Goal: Task Accomplishment & Management: Use online tool/utility

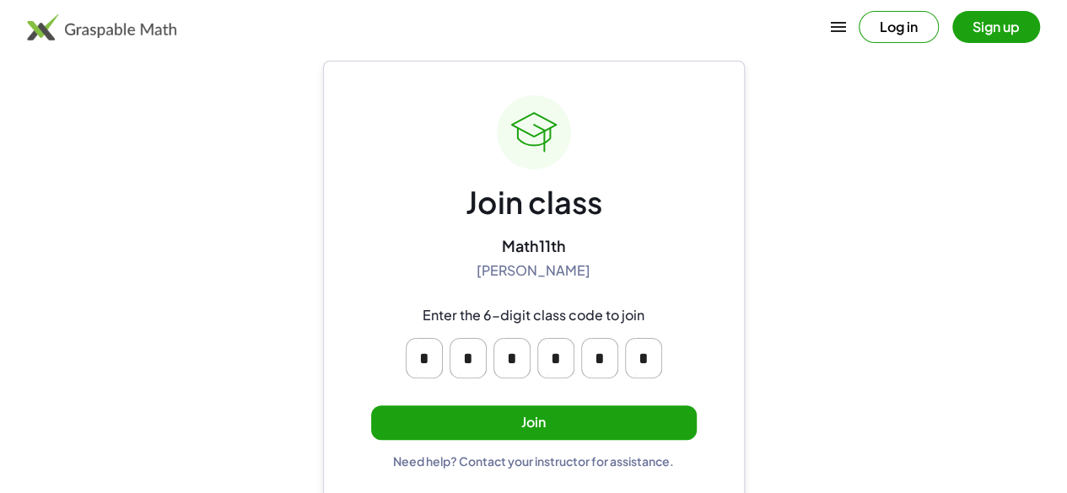
scroll to position [42, 0]
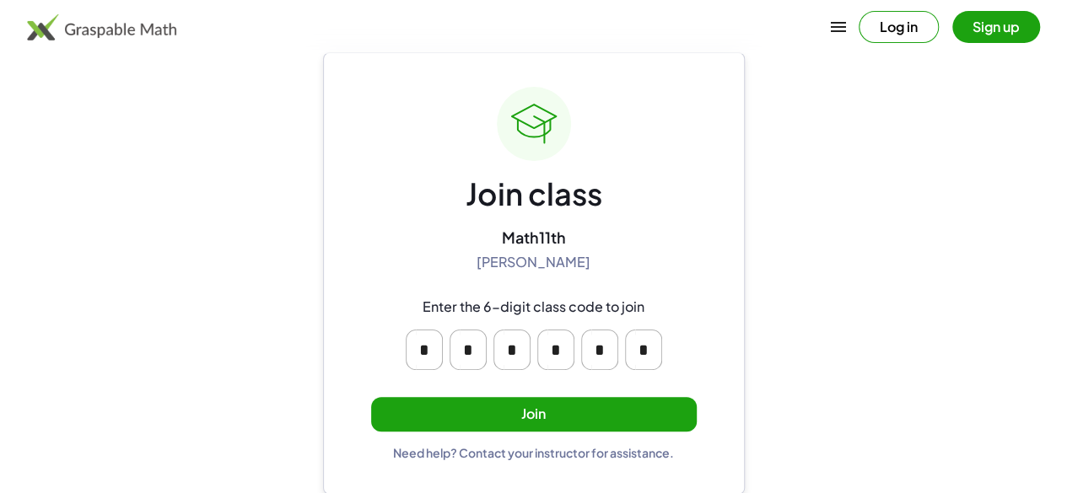
click at [494, 431] on div "Join class Math11th [PERSON_NAME] Enter the 6-digit class code to join * * * * …" at bounding box center [533, 274] width 325 height 374
click at [501, 419] on button "Join" at bounding box center [533, 414] width 325 height 35
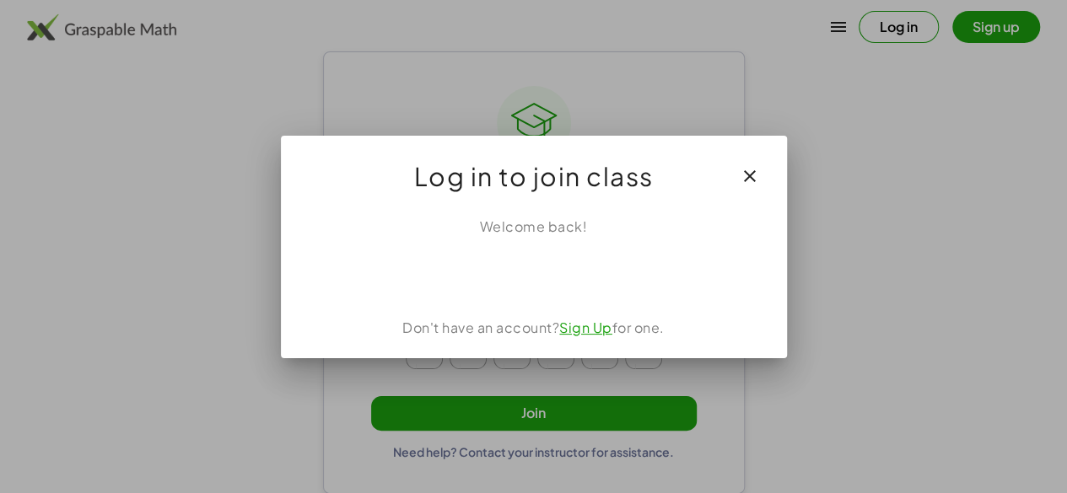
scroll to position [0, 0]
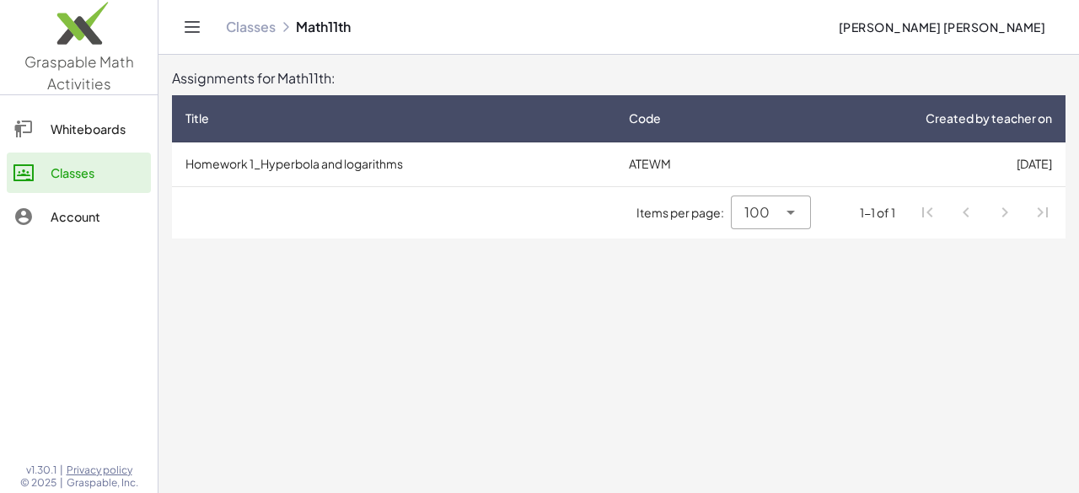
click at [800, 212] on icon at bounding box center [791, 212] width 20 height 20
click at [862, 300] on main "Assignments for Math11th: Title Code Created by teacher on Homework 1_Hyperbola…" at bounding box center [619, 246] width 921 height 493
click at [863, 215] on div "1-1 of 1" at bounding box center [877, 213] width 35 height 18
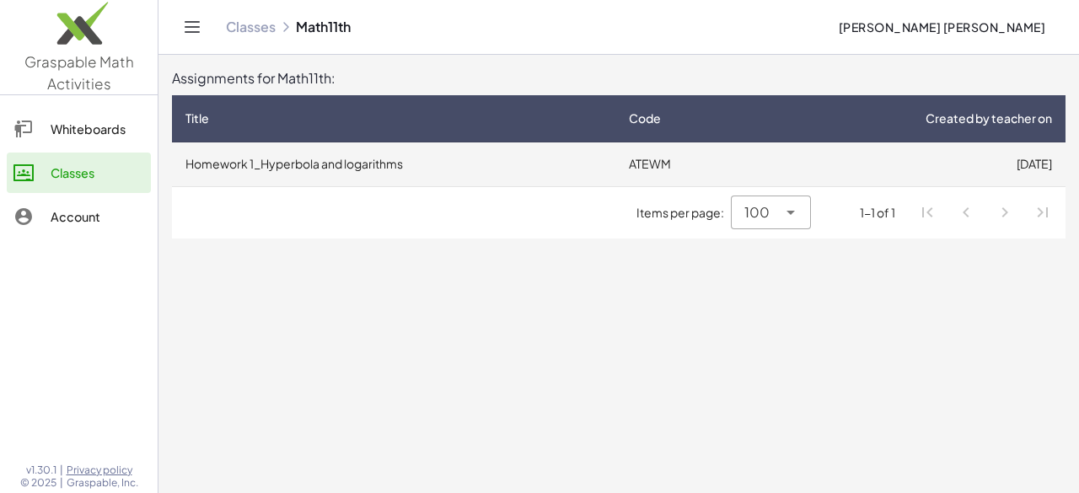
click at [311, 155] on td "Homework 1_Hyperbola and logarithms" at bounding box center [394, 165] width 444 height 44
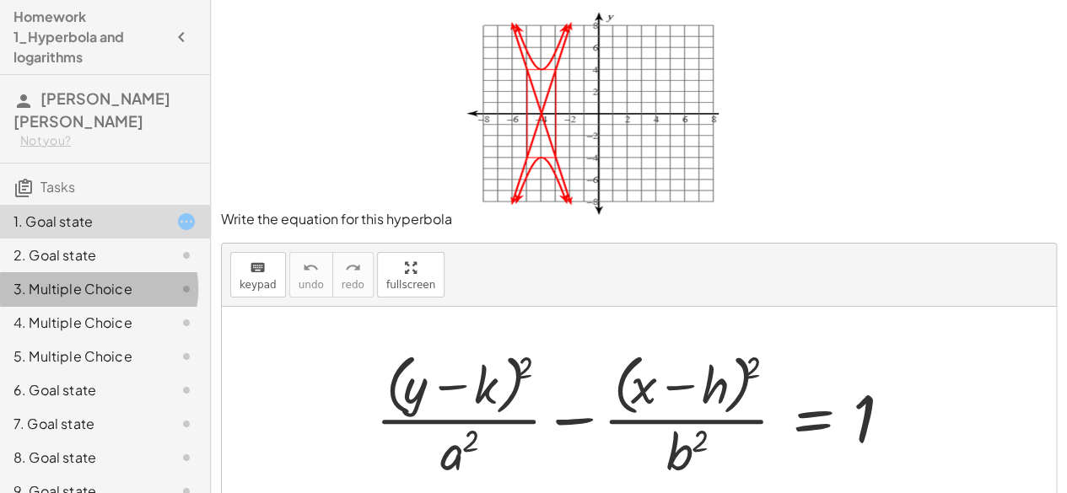
click at [128, 286] on div "3. Multiple Choice" at bounding box center [81, 289] width 136 height 20
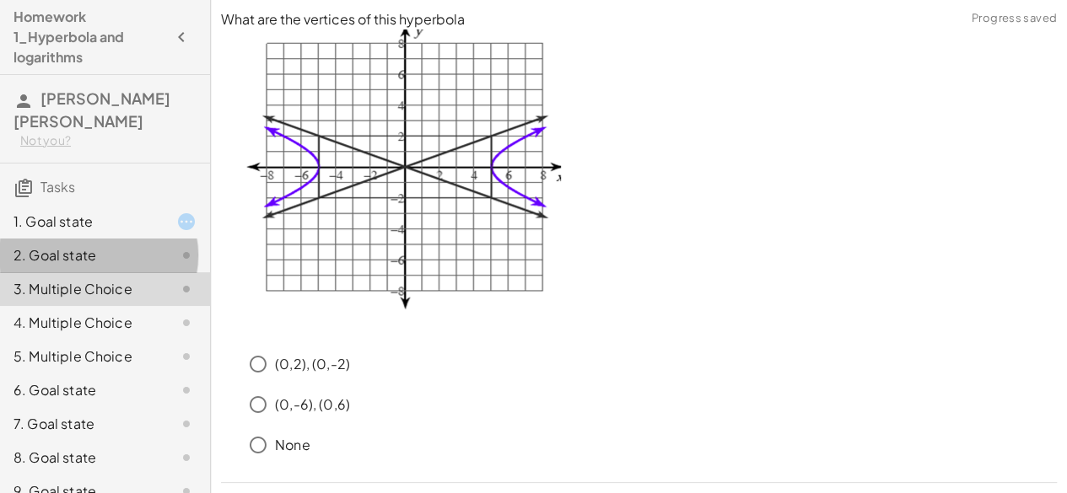
click at [128, 255] on div "2. Goal state" at bounding box center [81, 255] width 136 height 20
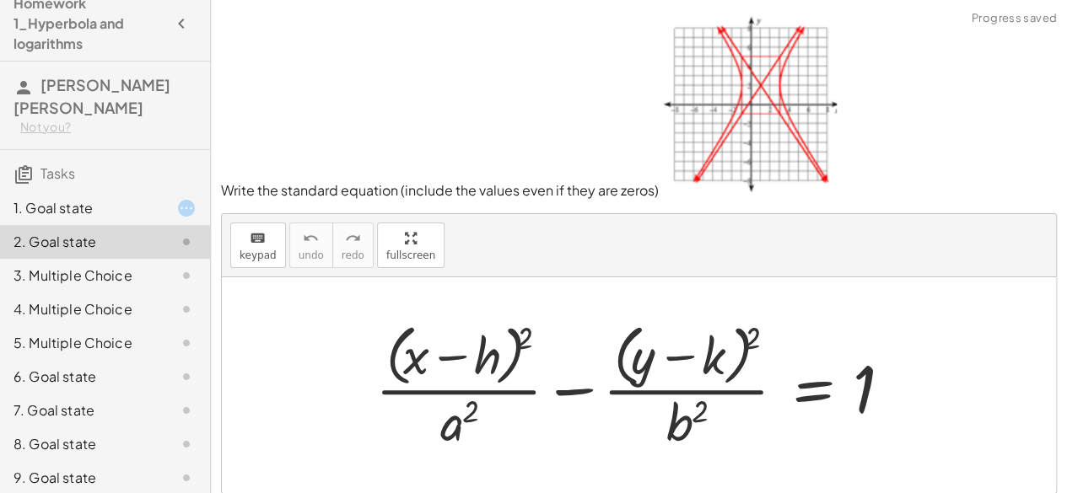
scroll to position [84, 0]
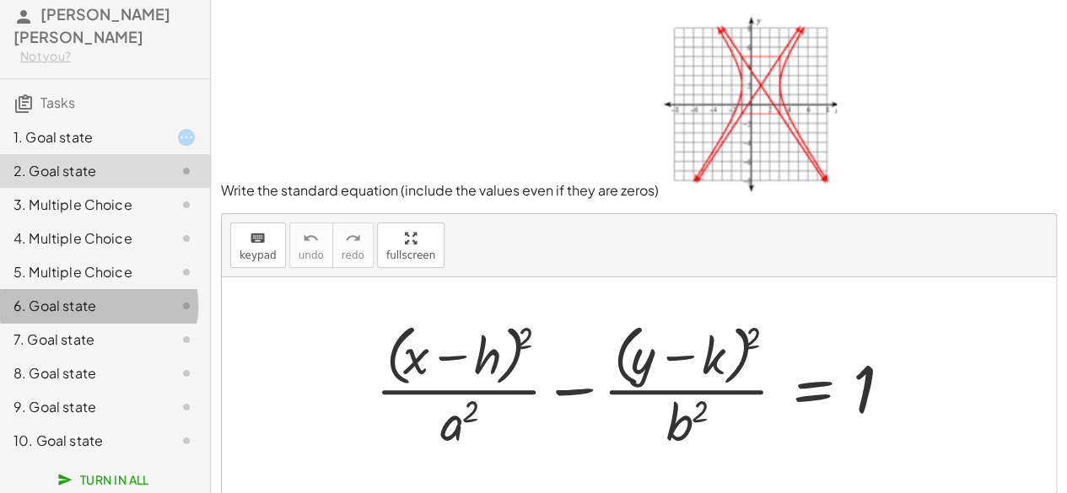
click at [111, 313] on div "6. Goal state" at bounding box center [81, 306] width 136 height 20
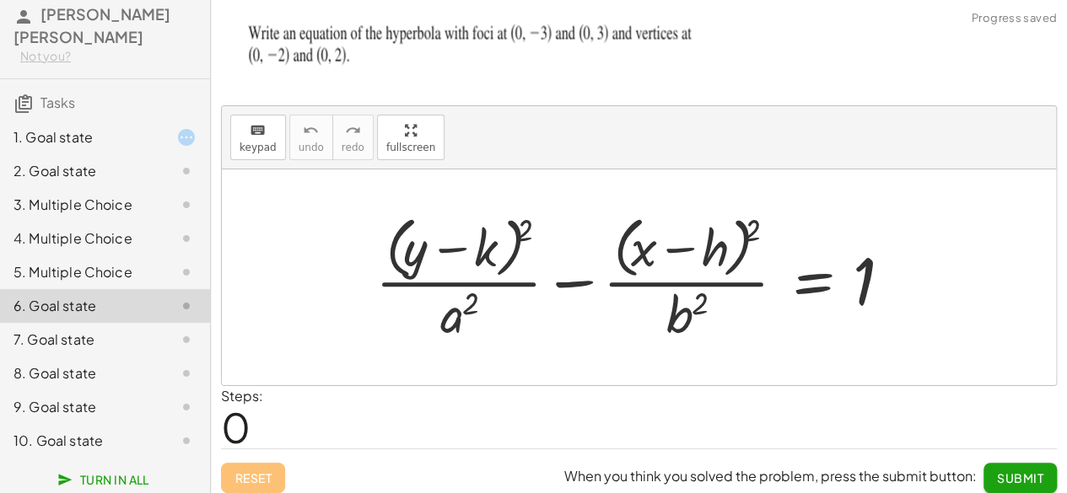
click at [103, 339] on div "7. Goal state" at bounding box center [81, 340] width 136 height 20
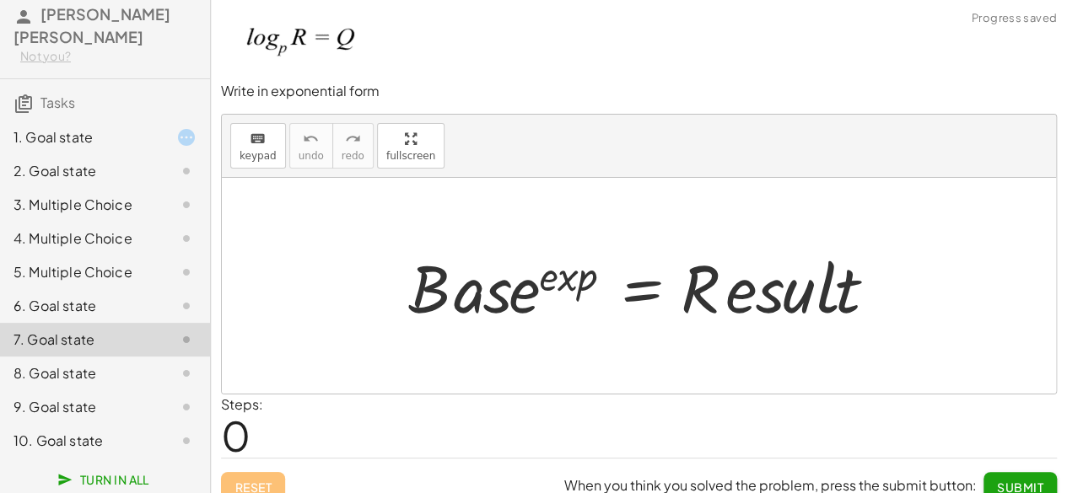
click at [94, 367] on div "8. Goal state" at bounding box center [81, 373] width 136 height 20
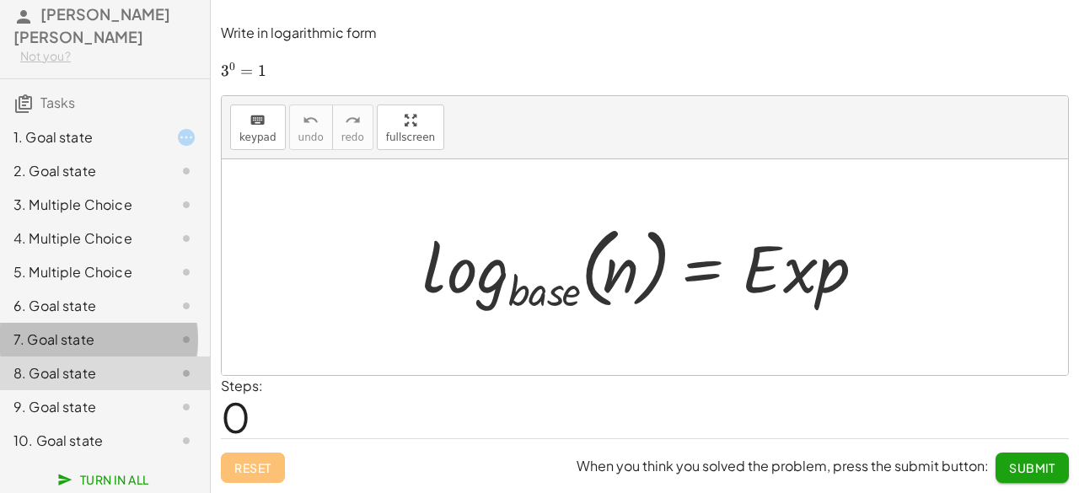
click at [64, 347] on div "7. Goal state" at bounding box center [81, 340] width 136 height 20
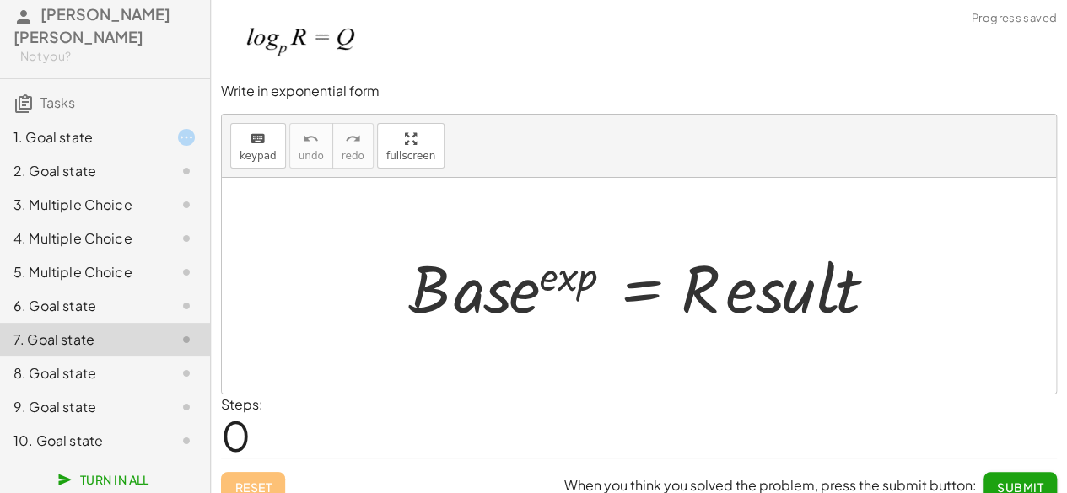
click at [81, 401] on div "9. Goal state" at bounding box center [81, 407] width 136 height 20
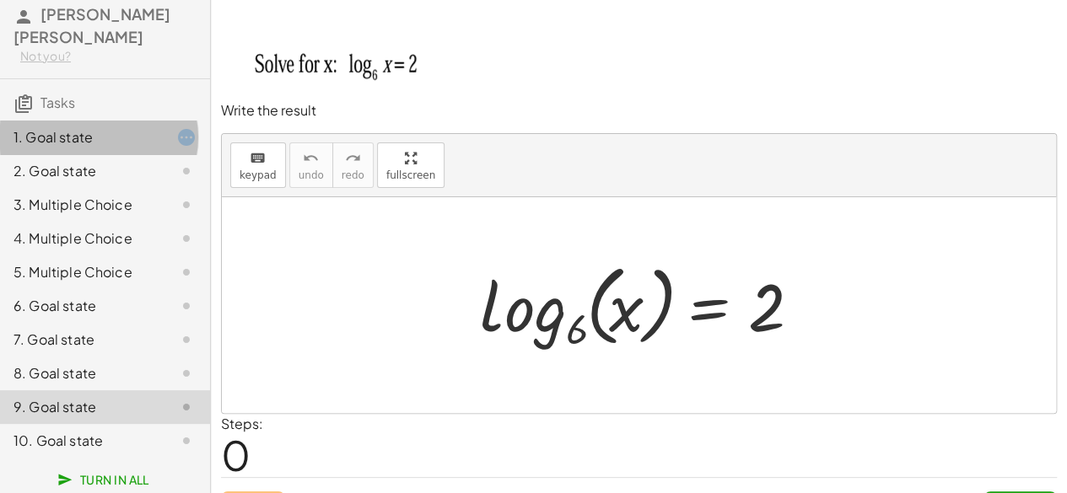
click at [67, 145] on div "1. Goal state" at bounding box center [81, 137] width 136 height 20
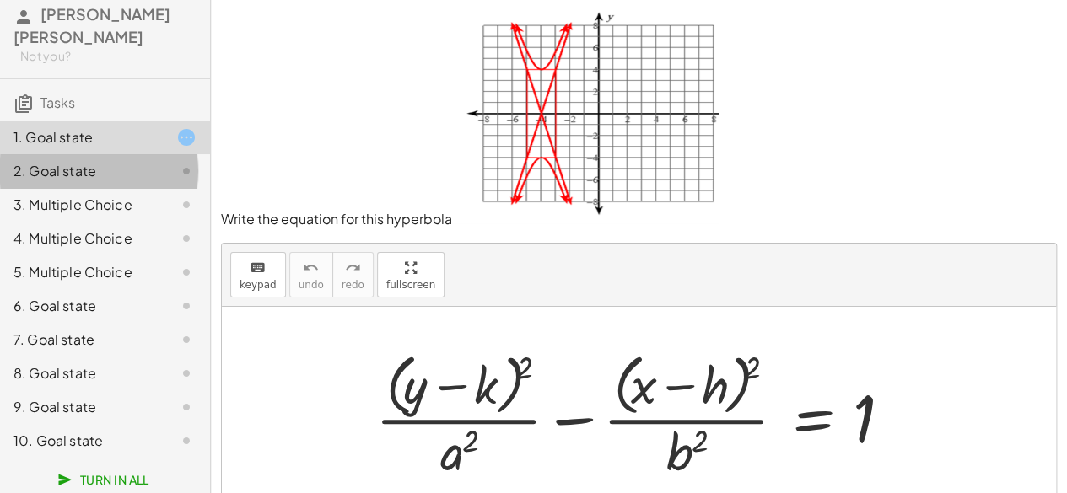
click at [120, 168] on div "2. Goal state" at bounding box center [81, 171] width 136 height 20
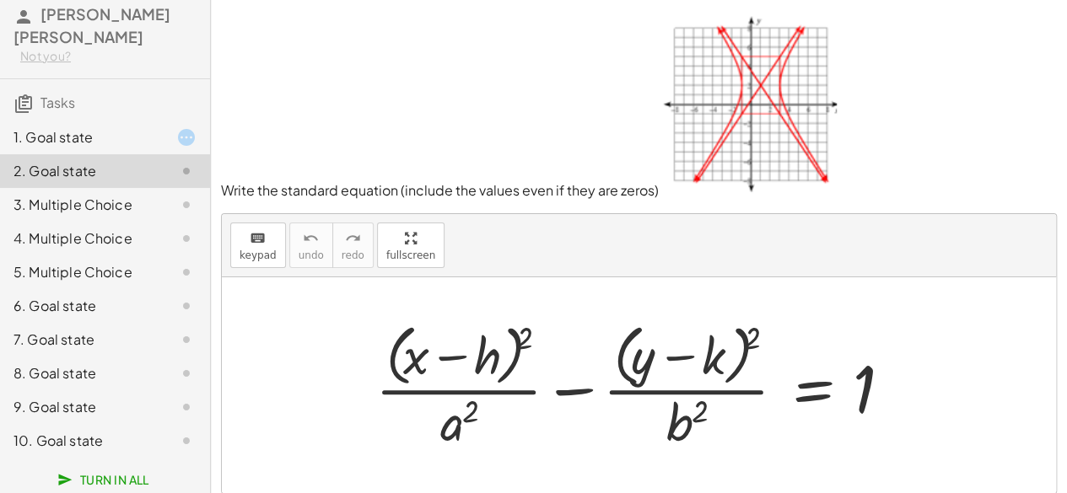
click at [490, 307] on div at bounding box center [639, 385] width 834 height 216
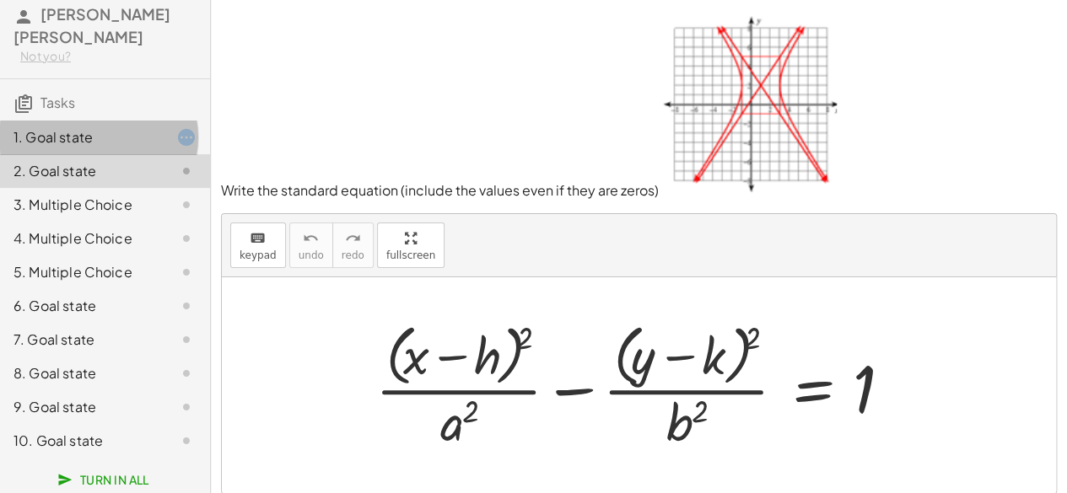
click at [63, 132] on div "1. Goal state" at bounding box center [81, 137] width 136 height 20
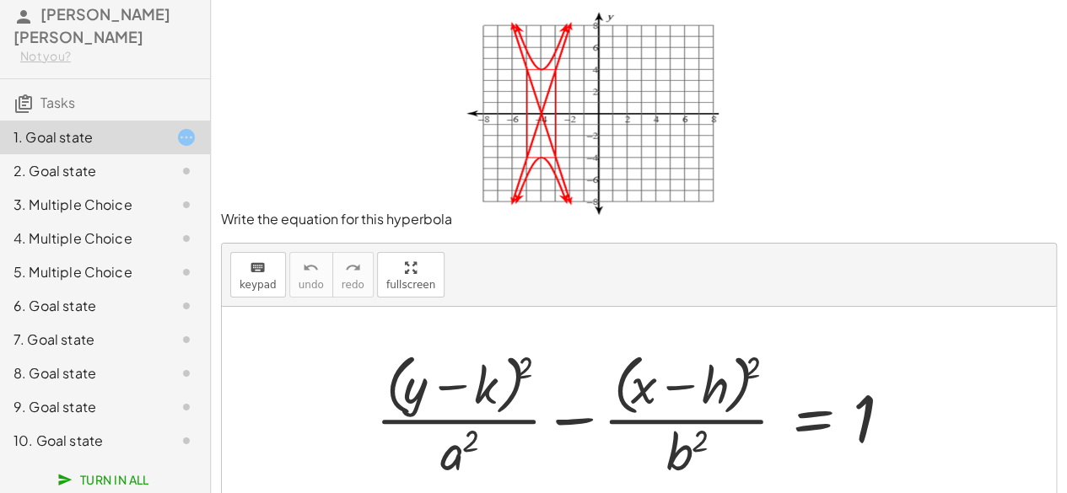
click at [414, 387] on div at bounding box center [645, 414] width 557 height 137
click at [414, 395] on div at bounding box center [645, 414] width 557 height 137
drag, startPoint x: 414, startPoint y: 395, endPoint x: 331, endPoint y: 400, distance: 83.6
click at [331, 400] on div "+ y + · ( + y − k ) 2 · a 2 − · ( + x − h ) 2 · b 2 = 1" at bounding box center [639, 415] width 834 height 216
drag, startPoint x: 406, startPoint y: 387, endPoint x: 328, endPoint y: 379, distance: 78.9
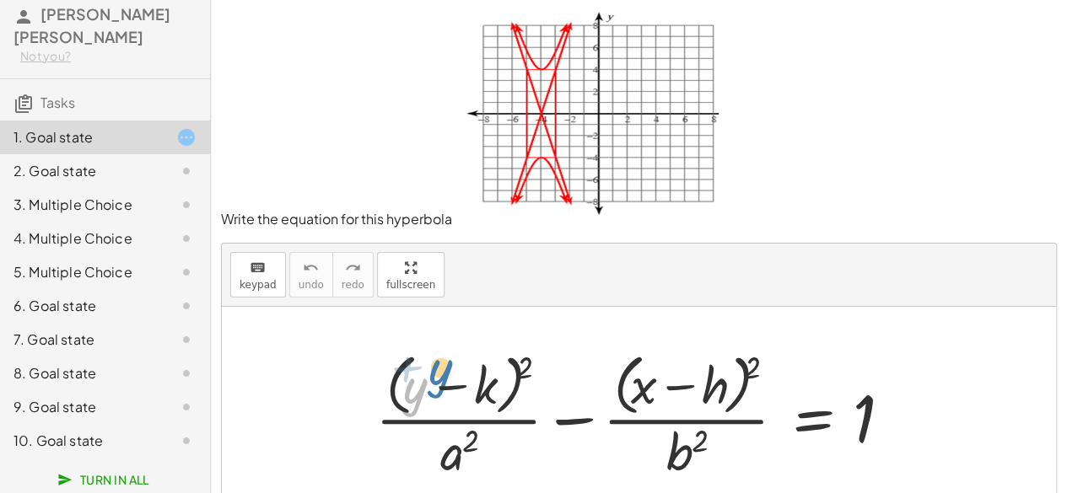
drag, startPoint x: 406, startPoint y: 385, endPoint x: 433, endPoint y: 367, distance: 31.6
click at [433, 367] on div at bounding box center [645, 414] width 557 height 137
click at [481, 387] on div at bounding box center [645, 414] width 557 height 137
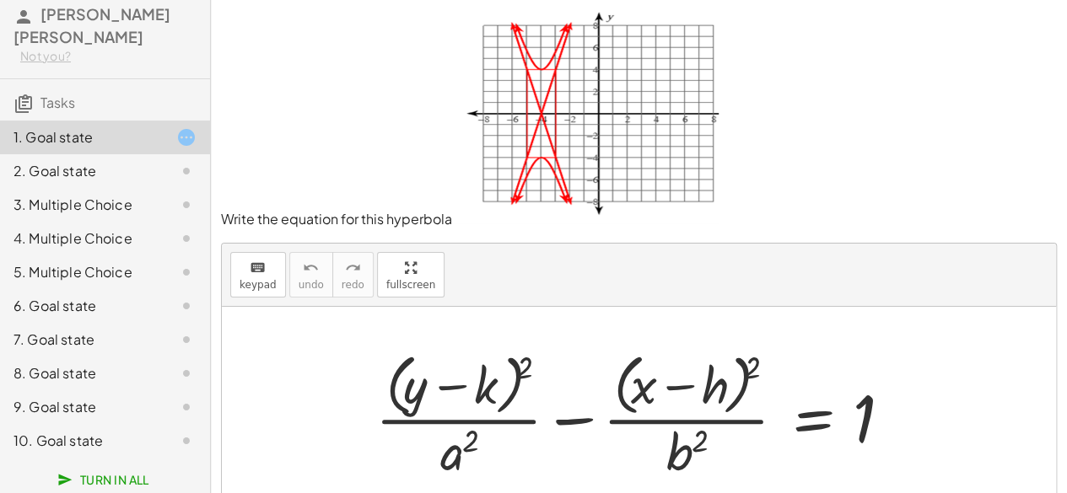
click at [481, 387] on div at bounding box center [645, 414] width 557 height 137
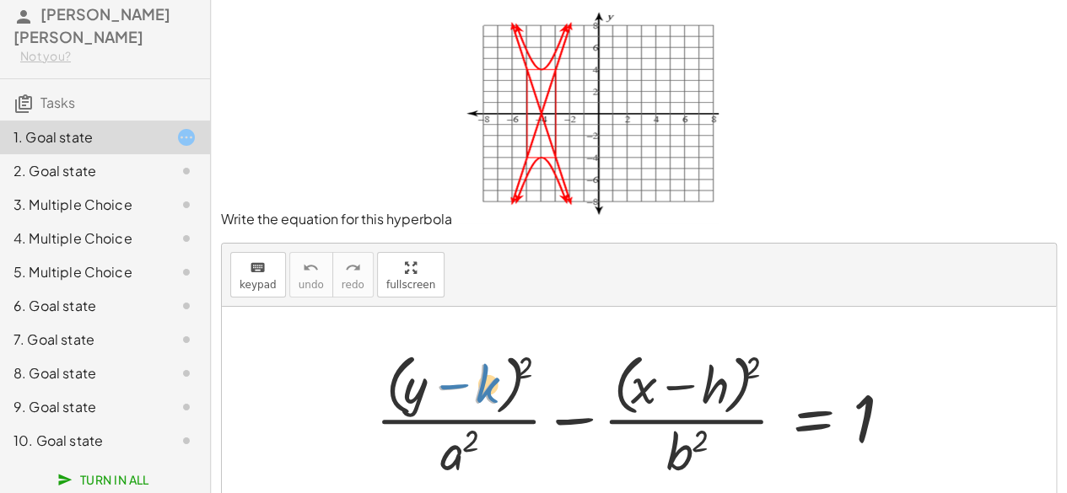
click at [486, 387] on div at bounding box center [645, 414] width 557 height 137
click at [680, 381] on div at bounding box center [645, 414] width 557 height 137
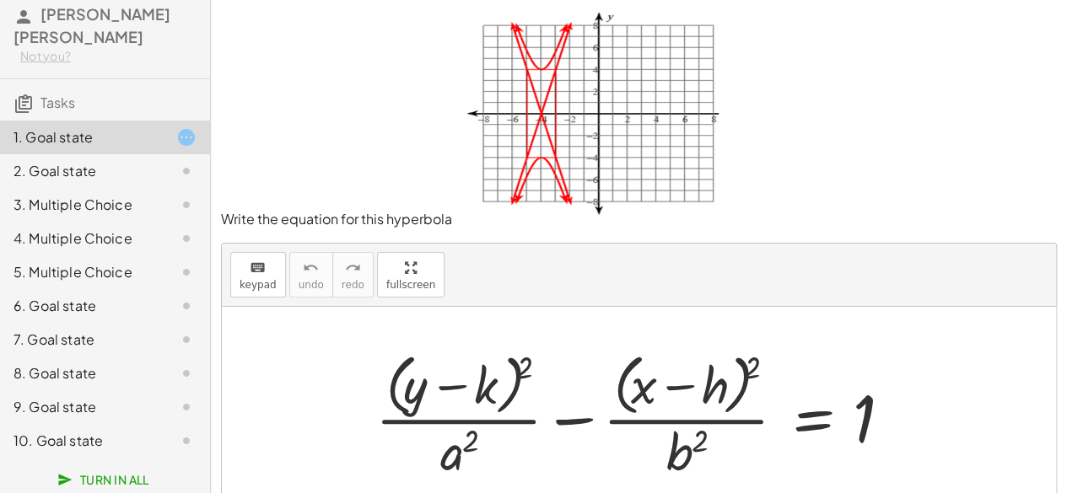
click at [680, 381] on div at bounding box center [645, 414] width 557 height 137
click at [454, 385] on div at bounding box center [645, 414] width 557 height 137
click at [486, 387] on div at bounding box center [645, 414] width 557 height 137
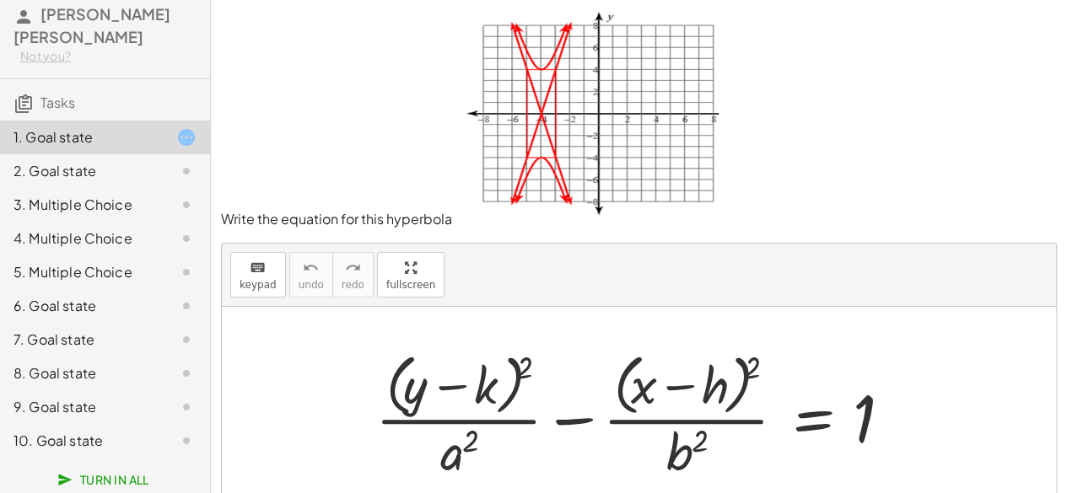
click at [486, 387] on div at bounding box center [645, 414] width 557 height 137
click at [716, 388] on div at bounding box center [645, 414] width 557 height 137
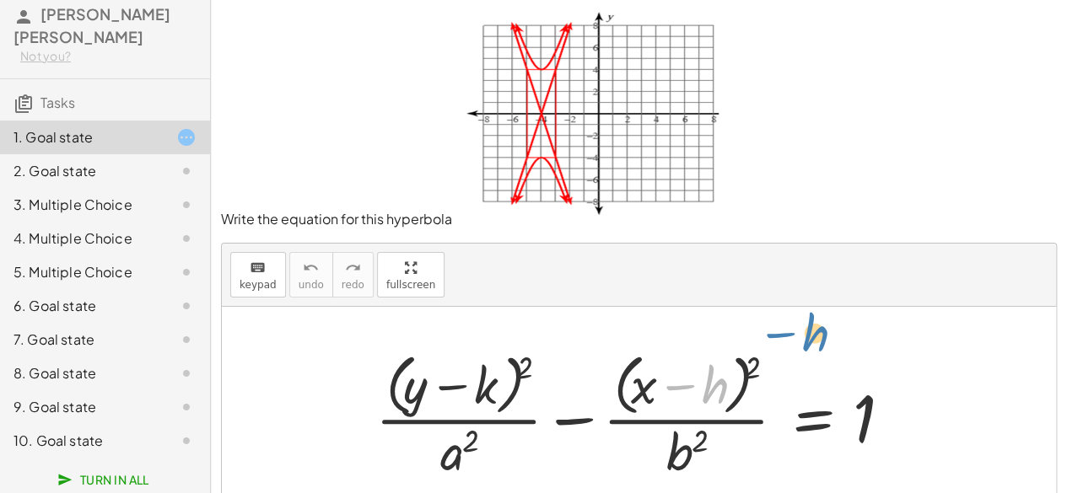
drag, startPoint x: 715, startPoint y: 385, endPoint x: 820, endPoint y: 334, distance: 116.2
click at [703, 373] on div at bounding box center [645, 414] width 557 height 137
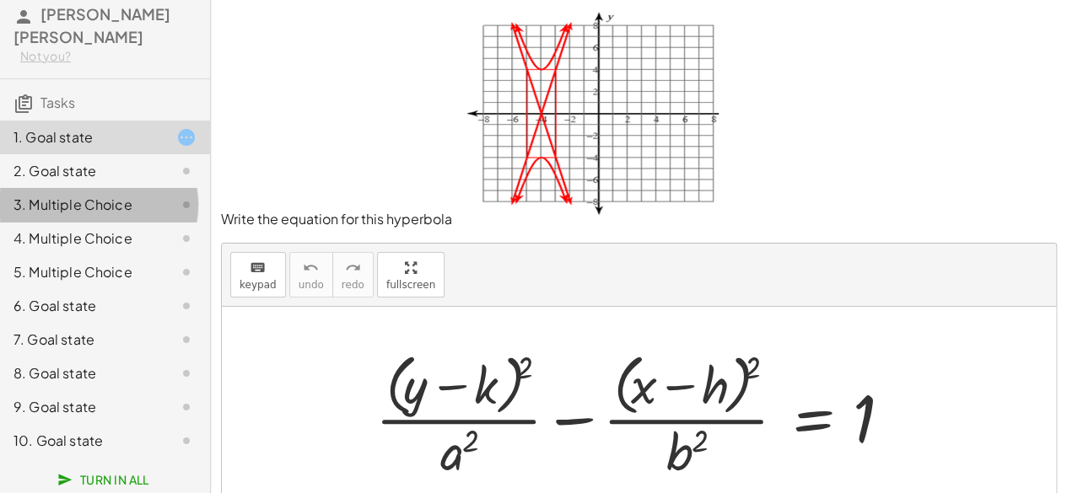
click at [114, 207] on div "3. Multiple Choice" at bounding box center [81, 205] width 136 height 20
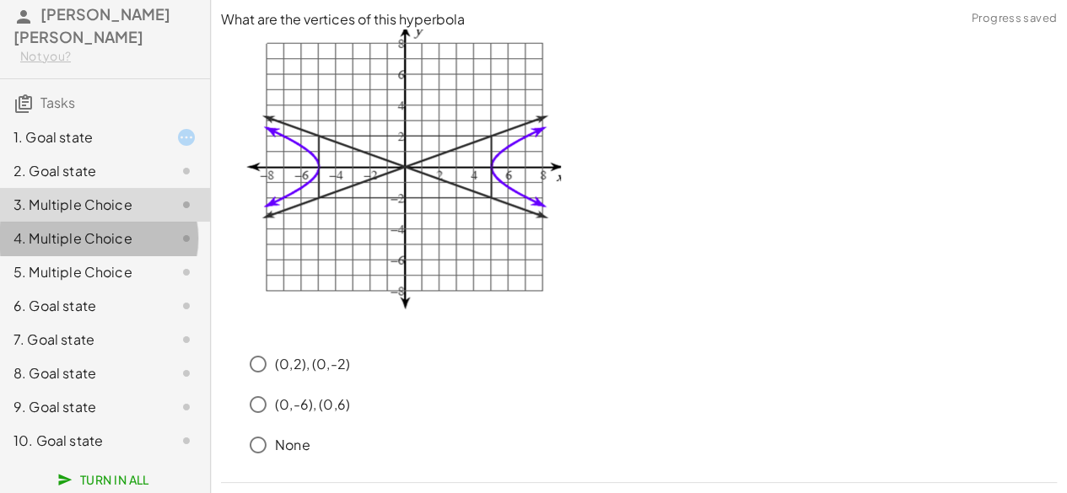
click at [111, 229] on div "4. Multiple Choice" at bounding box center [81, 239] width 136 height 20
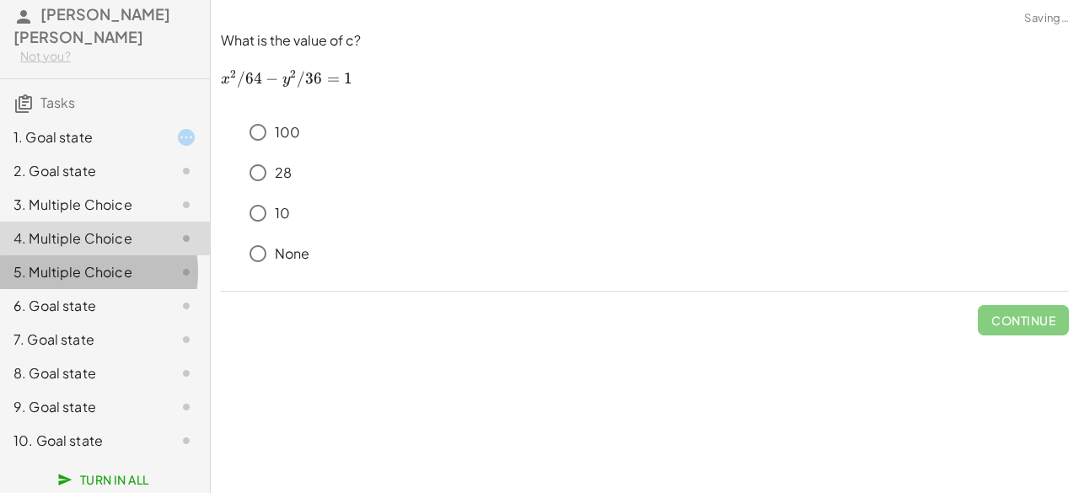
click at [114, 271] on div "5. Multiple Choice" at bounding box center [81, 272] width 136 height 20
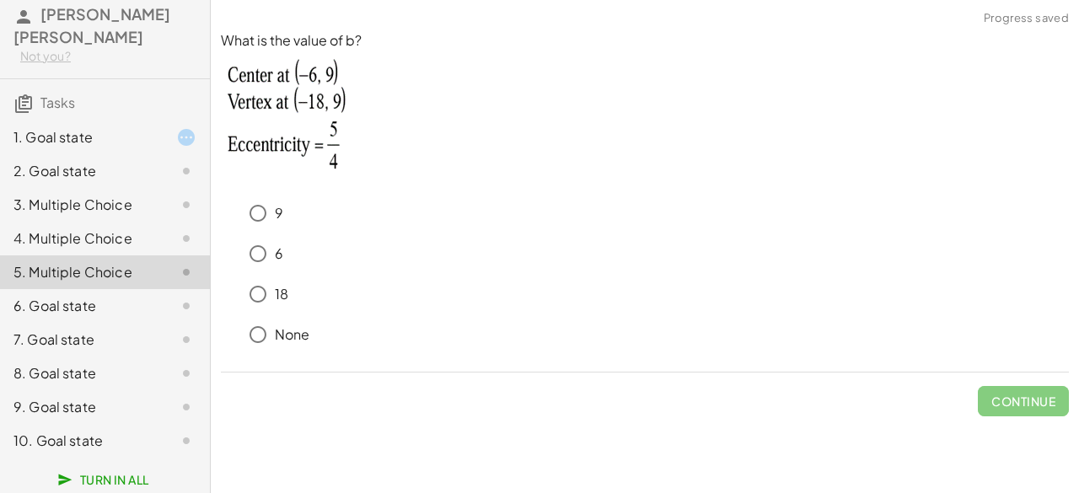
click at [100, 129] on div "1. Goal state" at bounding box center [81, 137] width 136 height 20
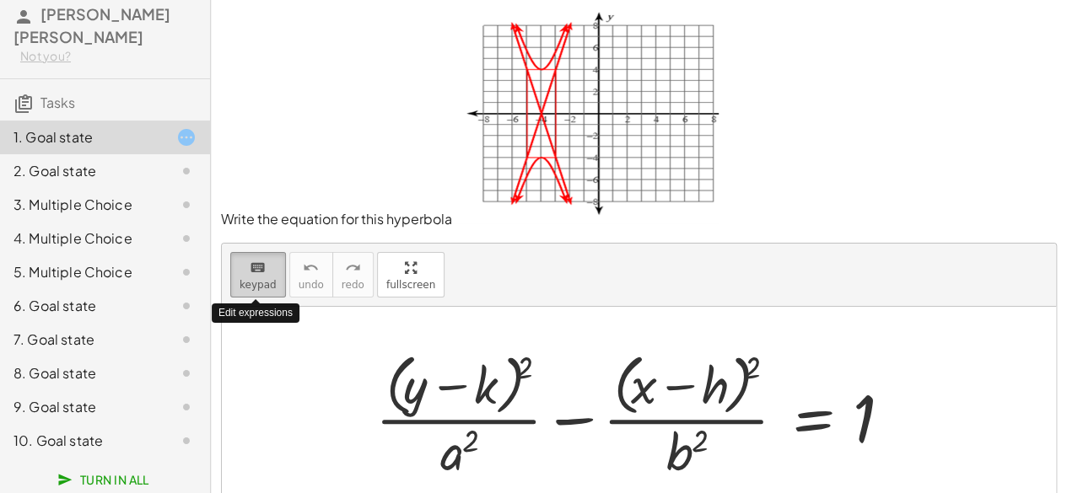
click at [272, 281] on button "keyboard keypad" at bounding box center [258, 275] width 56 height 46
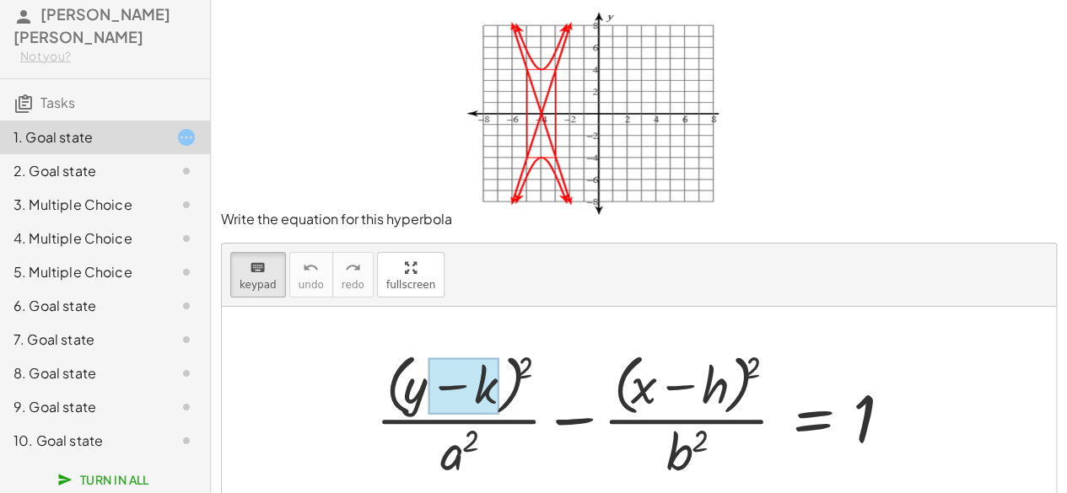
click at [494, 390] on div at bounding box center [463, 386] width 71 height 56
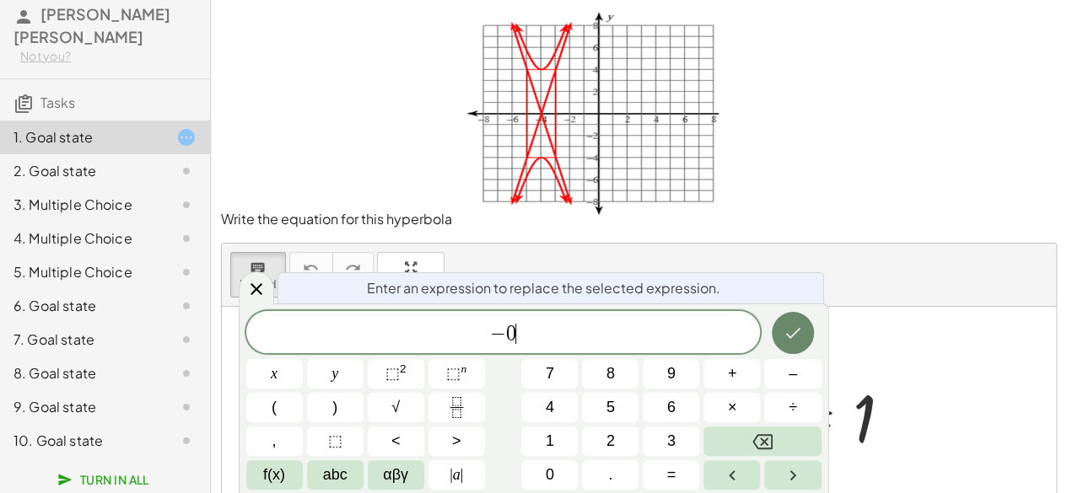
click at [804, 325] on button "Done" at bounding box center [793, 333] width 42 height 42
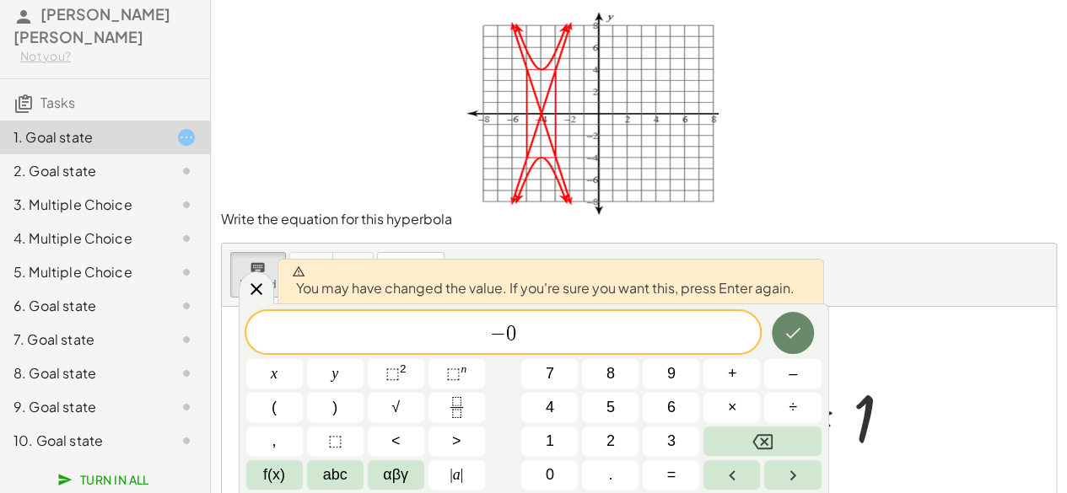
click at [804, 325] on button "Done" at bounding box center [793, 333] width 42 height 42
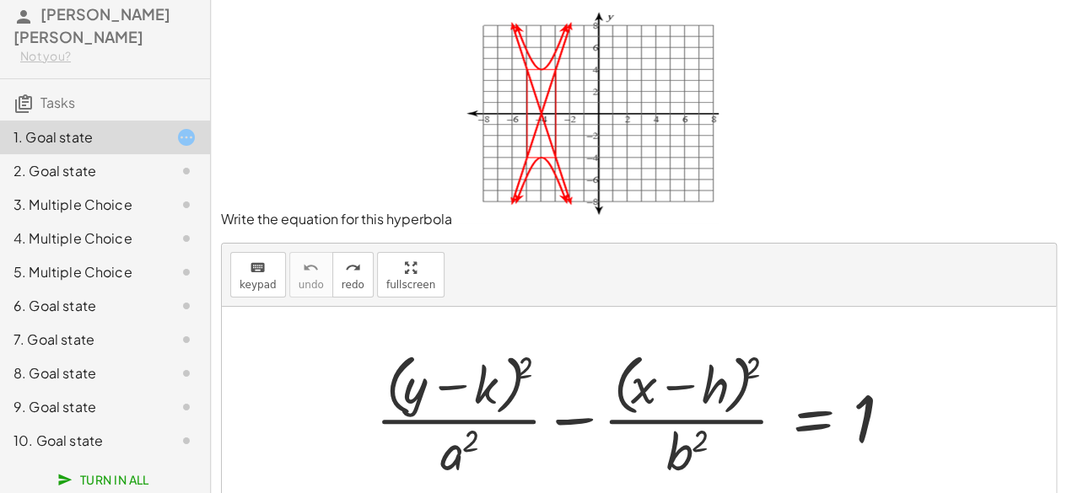
click at [396, 369] on div at bounding box center [645, 414] width 557 height 137
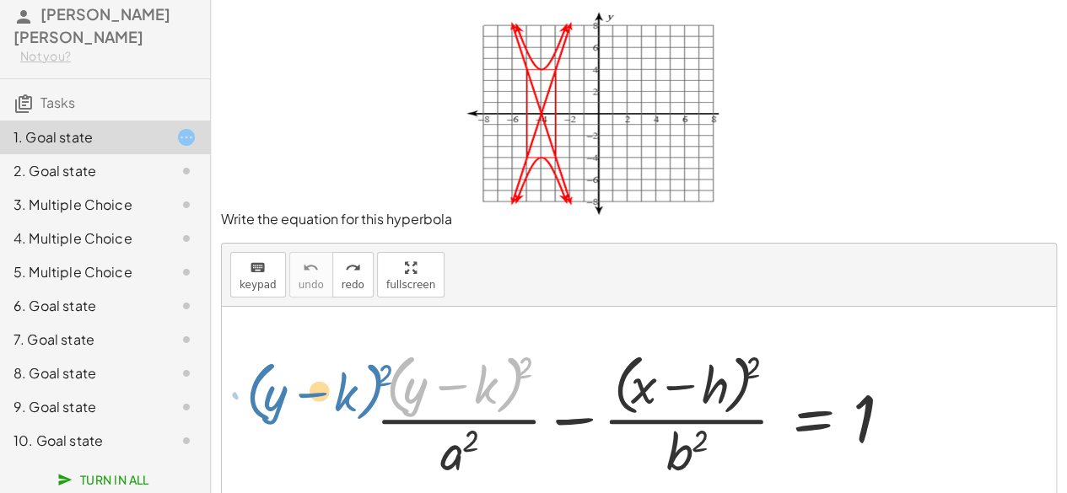
drag, startPoint x: 396, startPoint y: 369, endPoint x: 260, endPoint y: 369, distance: 136.6
click at [260, 369] on div "· ( + y − k ) 2 + · ( + y − k ) 2 · a 2 − · ( + x − h ) 2 · b 2 = 1" at bounding box center [639, 415] width 834 height 216
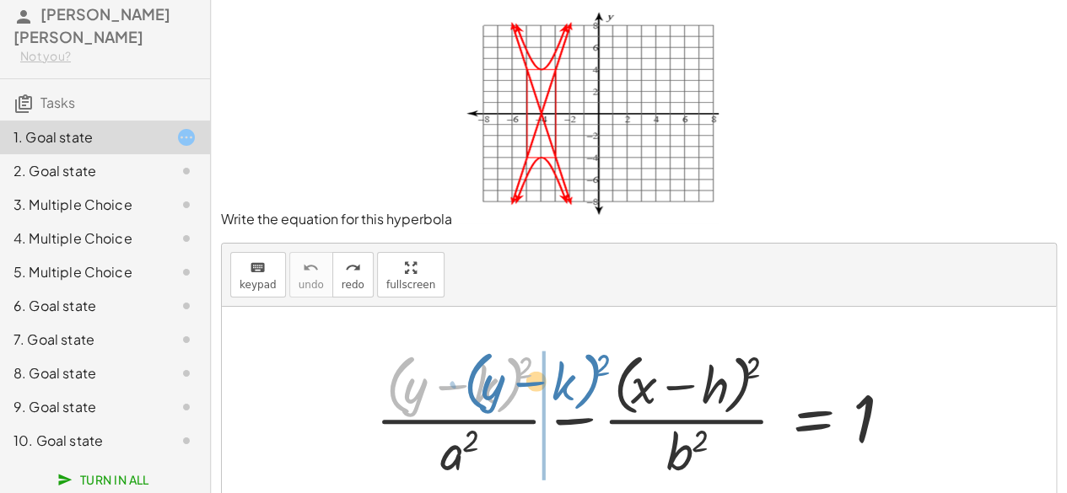
drag, startPoint x: 390, startPoint y: 375, endPoint x: 471, endPoint y: 372, distance: 80.2
click at [471, 372] on div at bounding box center [645, 414] width 557 height 137
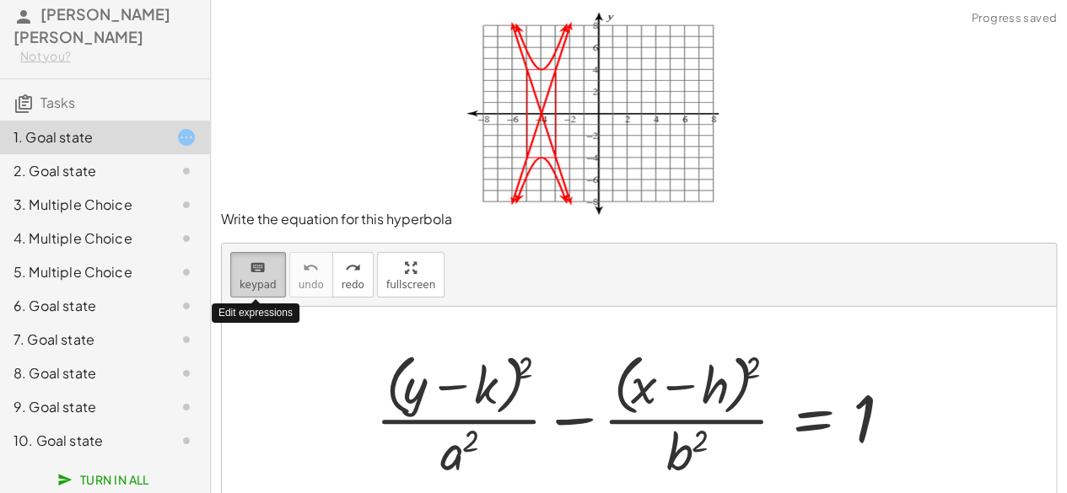
click at [272, 276] on button "keyboard keypad" at bounding box center [258, 275] width 56 height 46
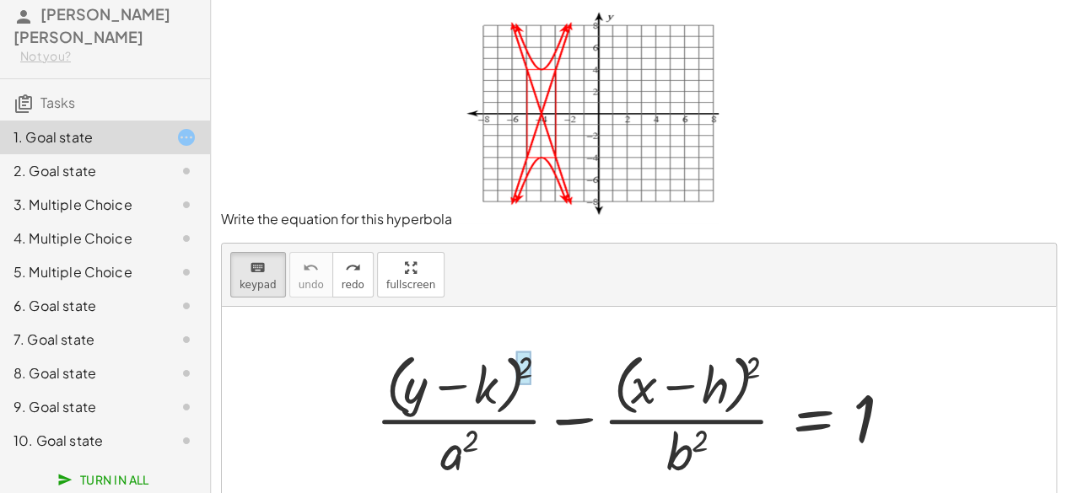
click at [522, 369] on div at bounding box center [523, 369] width 15 height 34
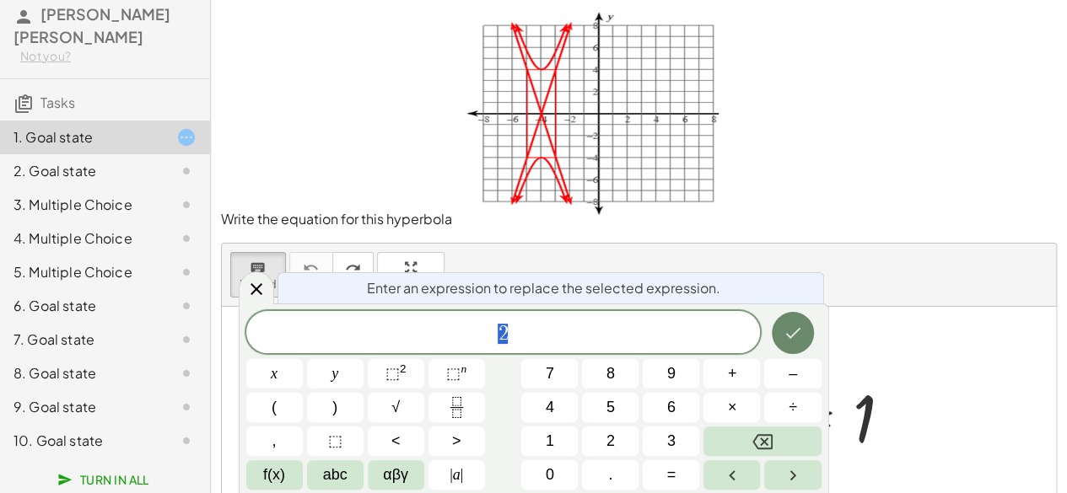
click at [792, 347] on button "Done" at bounding box center [793, 333] width 42 height 42
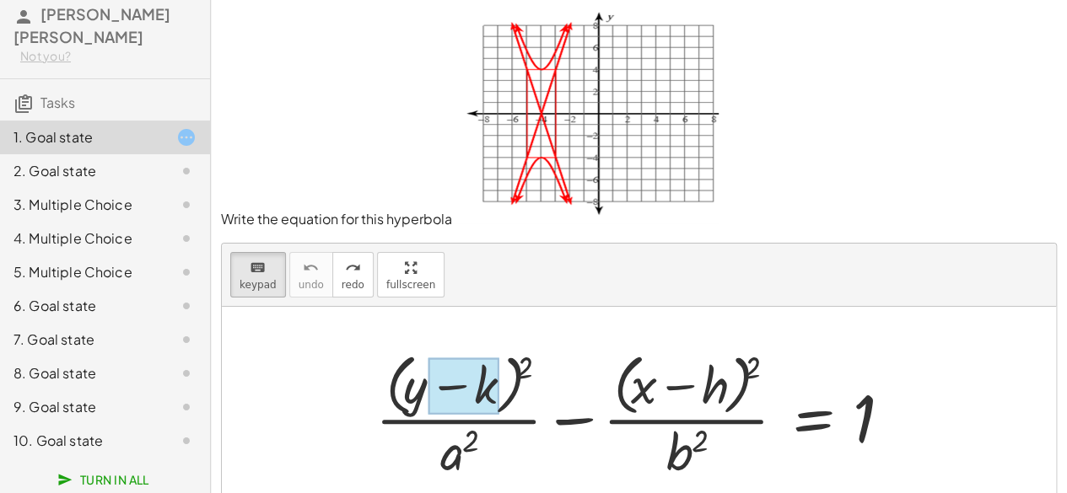
click at [465, 390] on div at bounding box center [463, 386] width 71 height 56
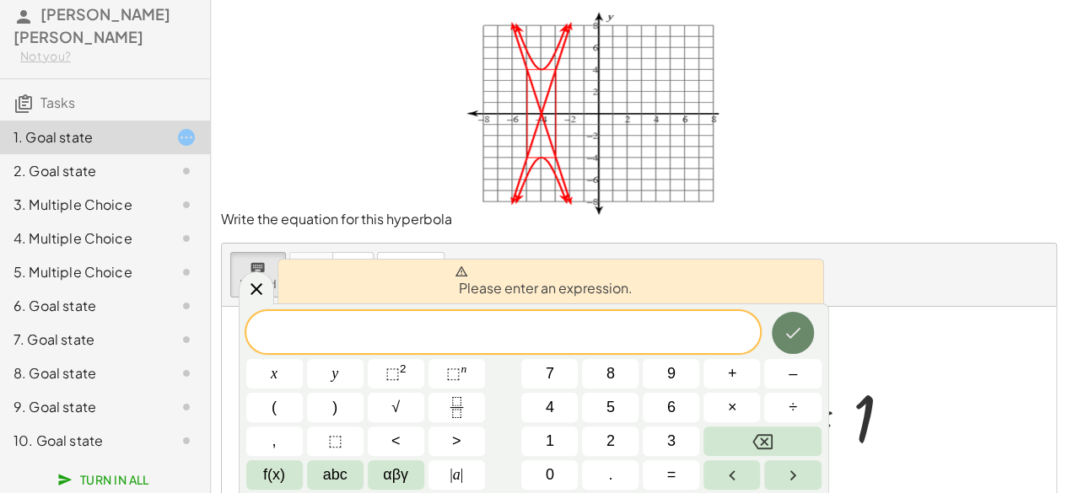
click at [785, 343] on icon "Done" at bounding box center [792, 333] width 20 height 20
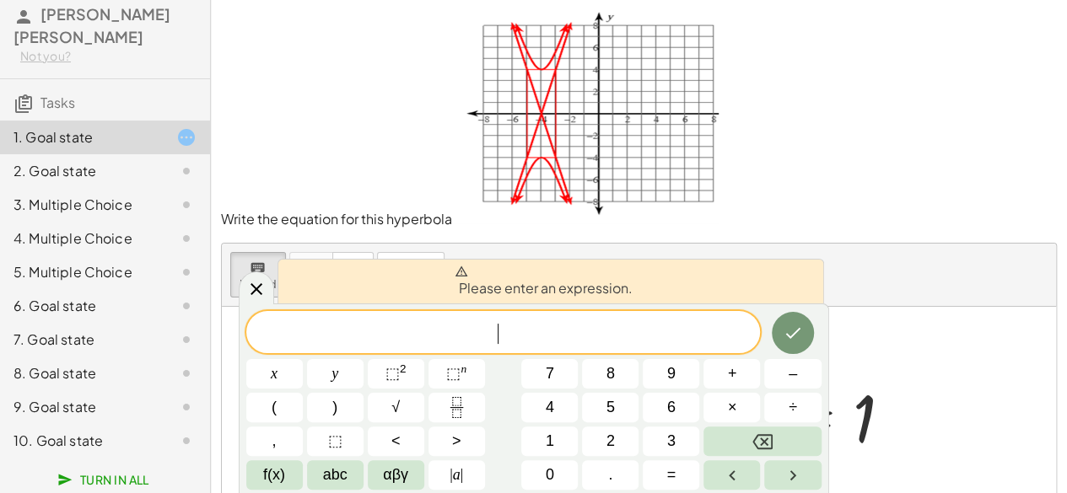
click at [877, 342] on div "+ · ( + y − k ) 2 · a 2 − · ( + x − h ) 2 · b 2 = 1" at bounding box center [639, 414] width 578 height 146
click at [263, 283] on icon at bounding box center [256, 288] width 20 height 20
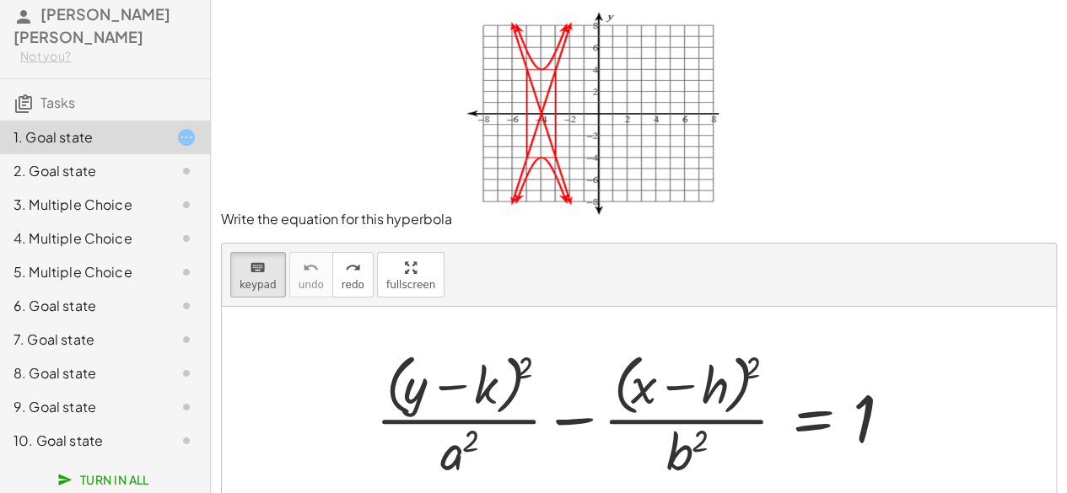
click at [131, 176] on div "2. Goal state" at bounding box center [81, 171] width 136 height 20
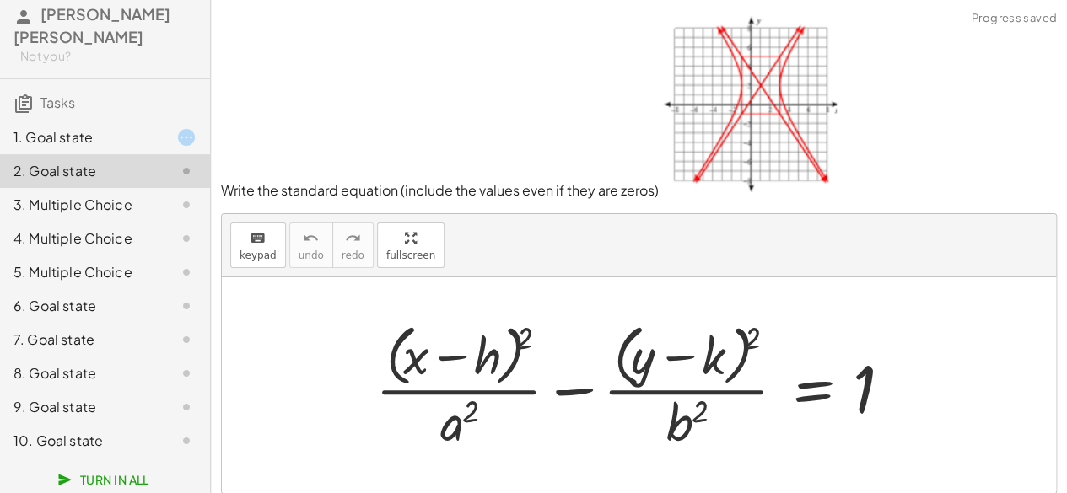
click at [112, 357] on div "6. Goal state" at bounding box center [105, 374] width 210 height 34
